Goal: Information Seeking & Learning: Learn about a topic

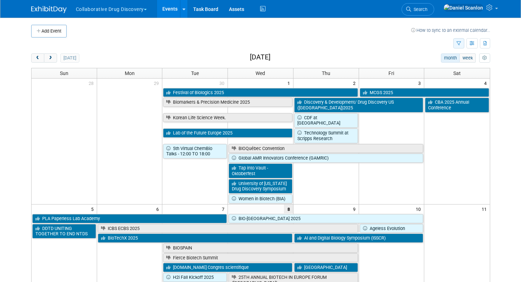
click at [459, 45] on icon "button" at bounding box center [458, 43] width 5 height 5
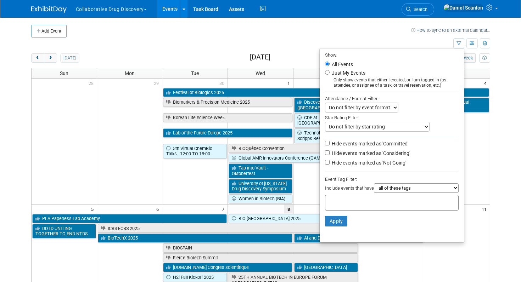
click at [349, 203] on input "text" at bounding box center [356, 201] width 57 height 7
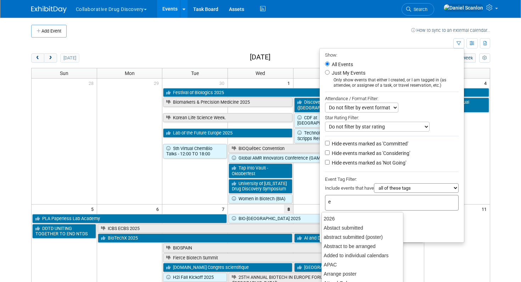
type input "eu"
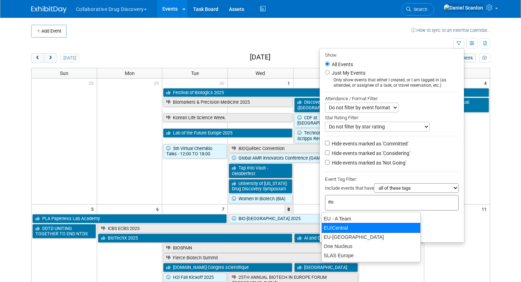
click at [343, 226] on div "EU/Central" at bounding box center [370, 228] width 99 height 10
type input "EU/Central"
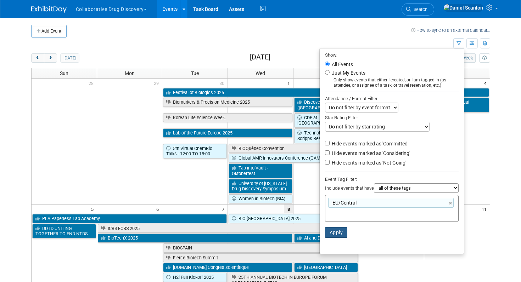
click at [336, 232] on button "Apply" at bounding box center [336, 233] width 23 height 11
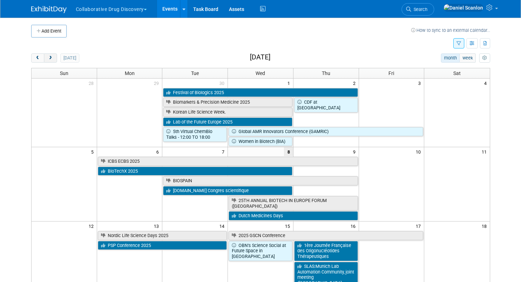
click at [54, 55] on button "next" at bounding box center [50, 58] width 13 height 9
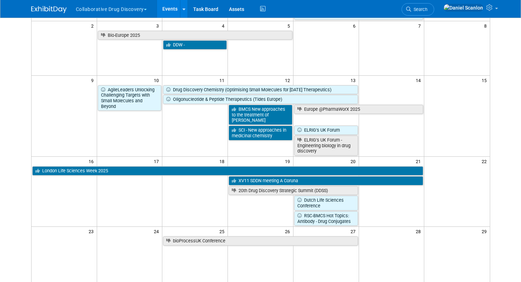
scroll to position [124, 0]
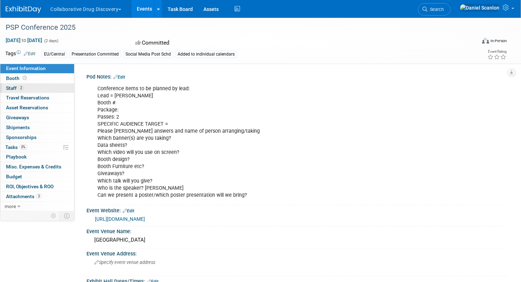
click at [23, 89] on span "2" at bounding box center [20, 87] width 5 height 5
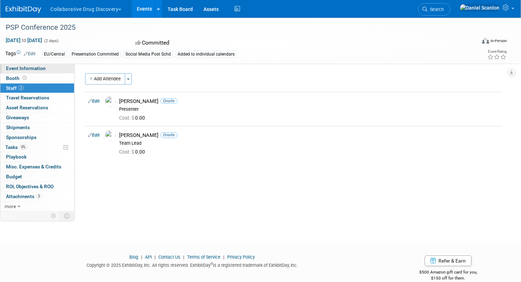
click at [34, 69] on span "Event Information" at bounding box center [26, 69] width 40 height 6
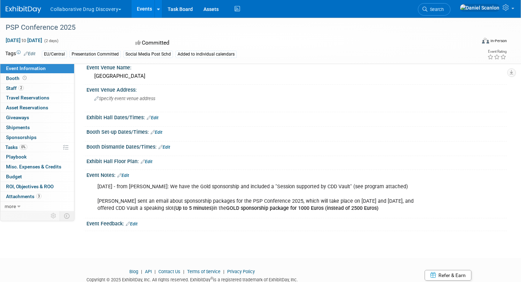
scroll to position [197, 0]
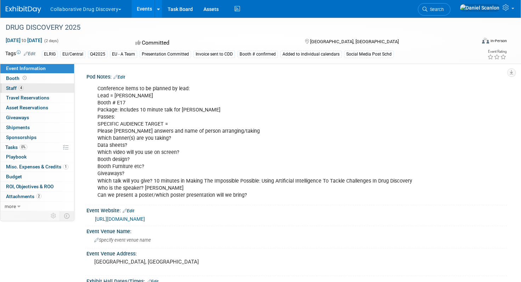
click at [33, 85] on link "4 Staff 4" at bounding box center [37, 89] width 74 height 10
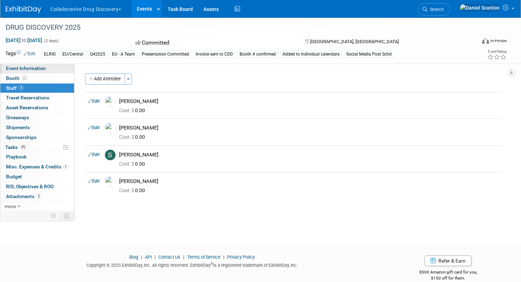
click at [21, 69] on span "Event Information" at bounding box center [26, 69] width 40 height 6
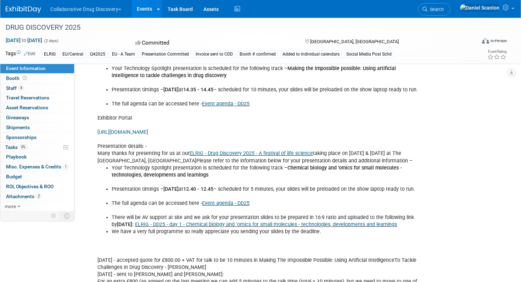
scroll to position [155, 0]
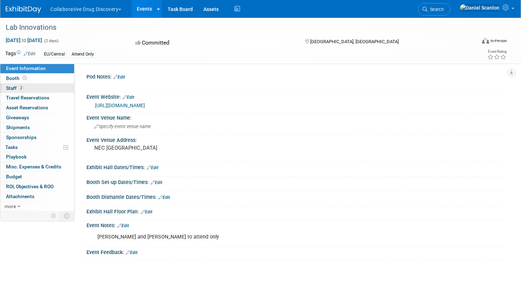
click at [31, 89] on link "2 Staff 2" at bounding box center [37, 89] width 74 height 10
